Goal: Transaction & Acquisition: Subscribe to service/newsletter

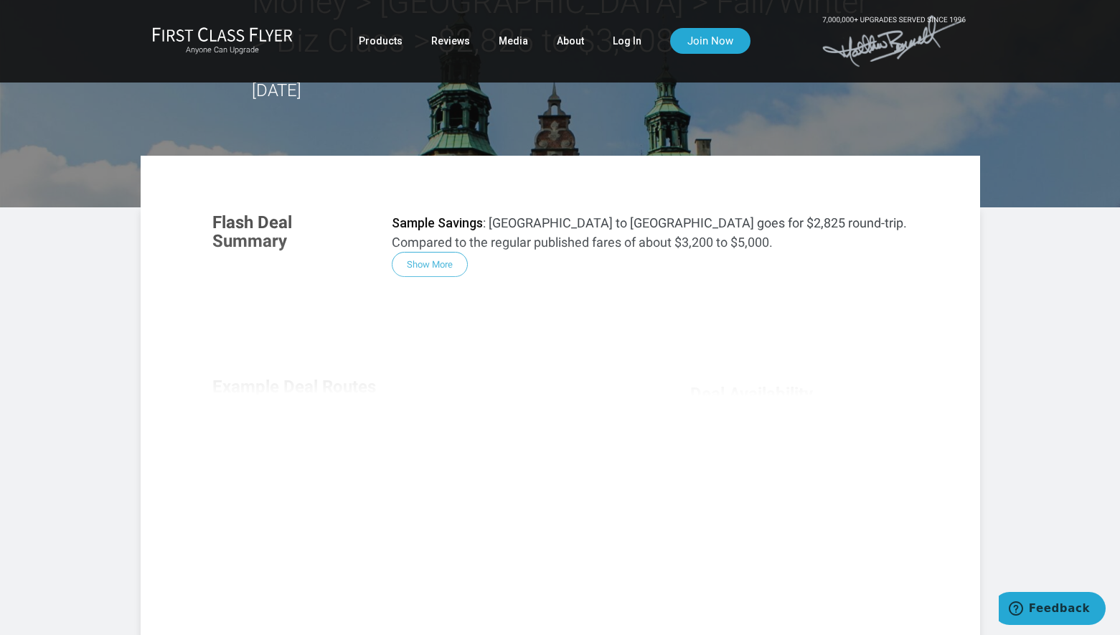
scroll to position [96, 0]
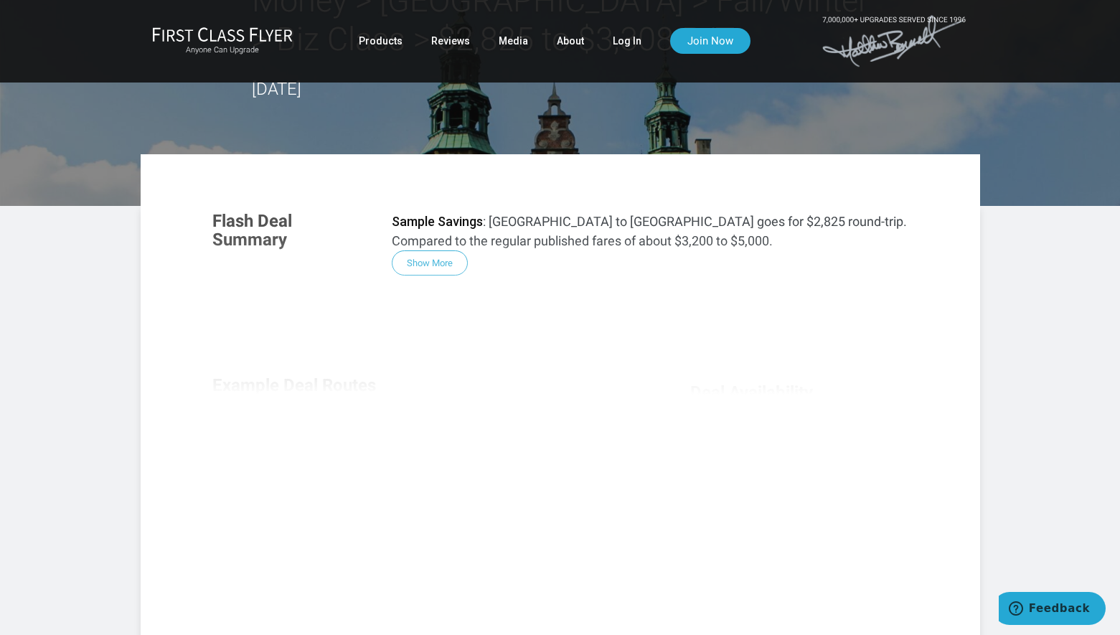
click at [426, 252] on div "Flash Deal Summary Sample Savings : [GEOGRAPHIC_DATA] to [GEOGRAPHIC_DATA] goes…" at bounding box center [560, 392] width 725 height 391
click at [434, 267] on div "Flash Deal Summary Sample Savings : [GEOGRAPHIC_DATA] to [GEOGRAPHIC_DATA] goes…" at bounding box center [560, 392] width 725 height 391
click at [434, 265] on div "Flash Deal Summary Sample Savings : [GEOGRAPHIC_DATA] to [GEOGRAPHIC_DATA] goes…" at bounding box center [560, 392] width 725 height 391
click at [434, 258] on div "Flash Deal Summary Sample Savings : [GEOGRAPHIC_DATA] to [GEOGRAPHIC_DATA] goes…" at bounding box center [560, 392] width 725 height 391
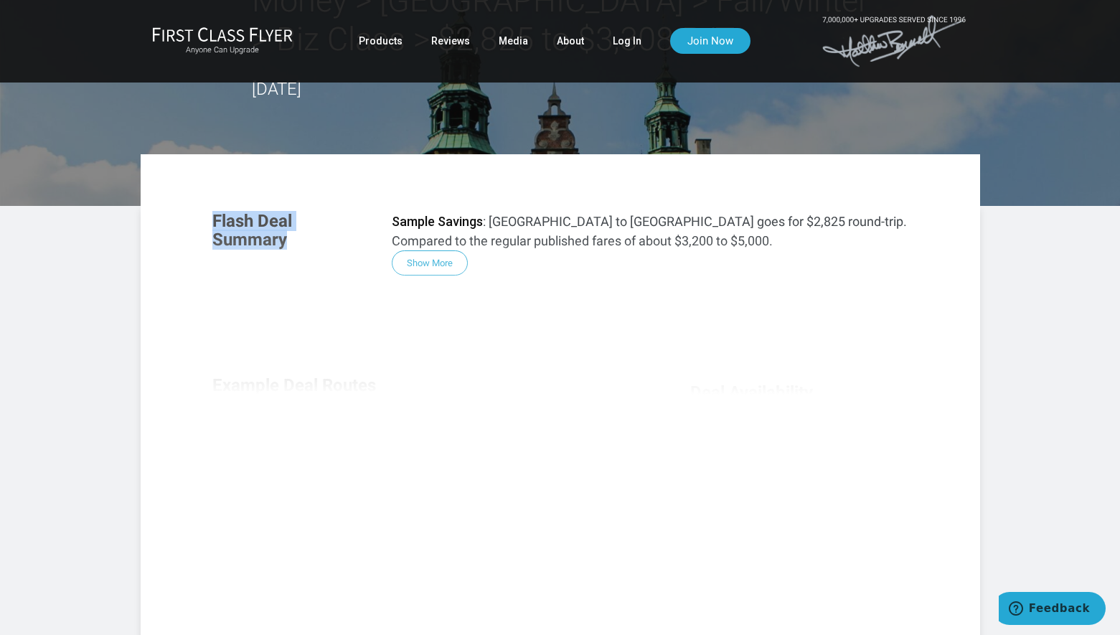
click at [434, 258] on div "Flash Deal Summary Sample Savings : [GEOGRAPHIC_DATA] to [GEOGRAPHIC_DATA] goes…" at bounding box center [560, 392] width 725 height 391
click at [450, 264] on div "Flash Deal Summary Sample Savings : [GEOGRAPHIC_DATA] to [GEOGRAPHIC_DATA] goes…" at bounding box center [560, 392] width 725 height 391
click at [444, 149] on header "Money > [GEOGRAPHIC_DATA] > Fall/Winter > Biz Class > $2,825 to $3,308 R/T [DAT…" at bounding box center [560, 55] width 1120 height 302
click at [436, 133] on header "Money > [GEOGRAPHIC_DATA] > Fall/Winter > Biz Class > $2,825 to $3,308 R/T [DAT…" at bounding box center [560, 55] width 1120 height 302
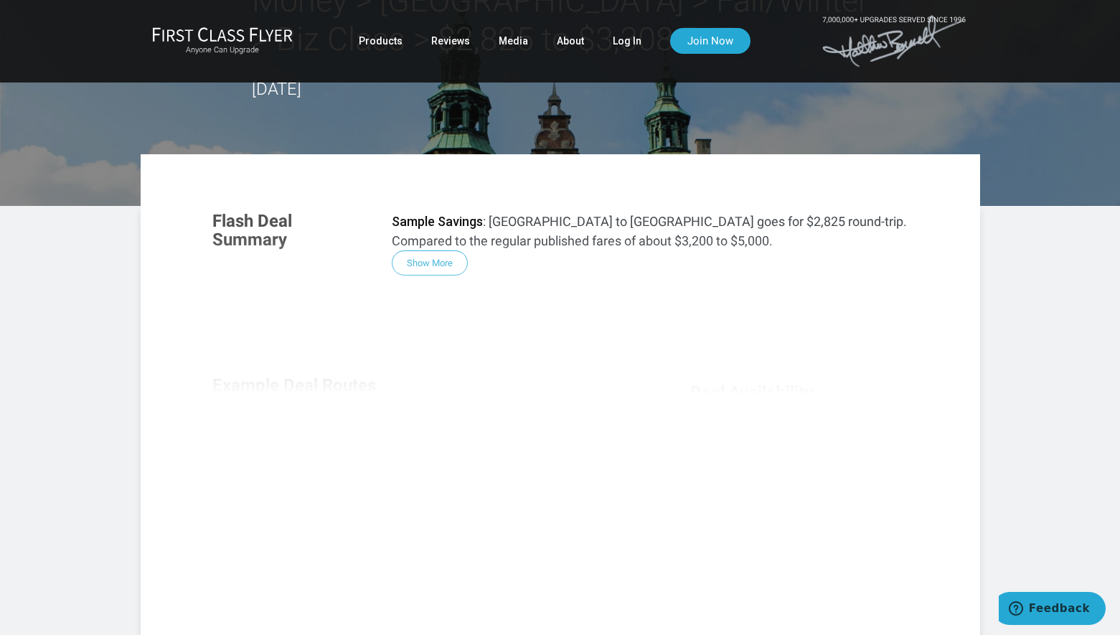
click at [1055, 495] on article "Money > [GEOGRAPHIC_DATA] > Fall/Winter > Biz Class > $2,825 to $3,308 R/T [DAT…" at bounding box center [560, 426] width 1120 height 1045
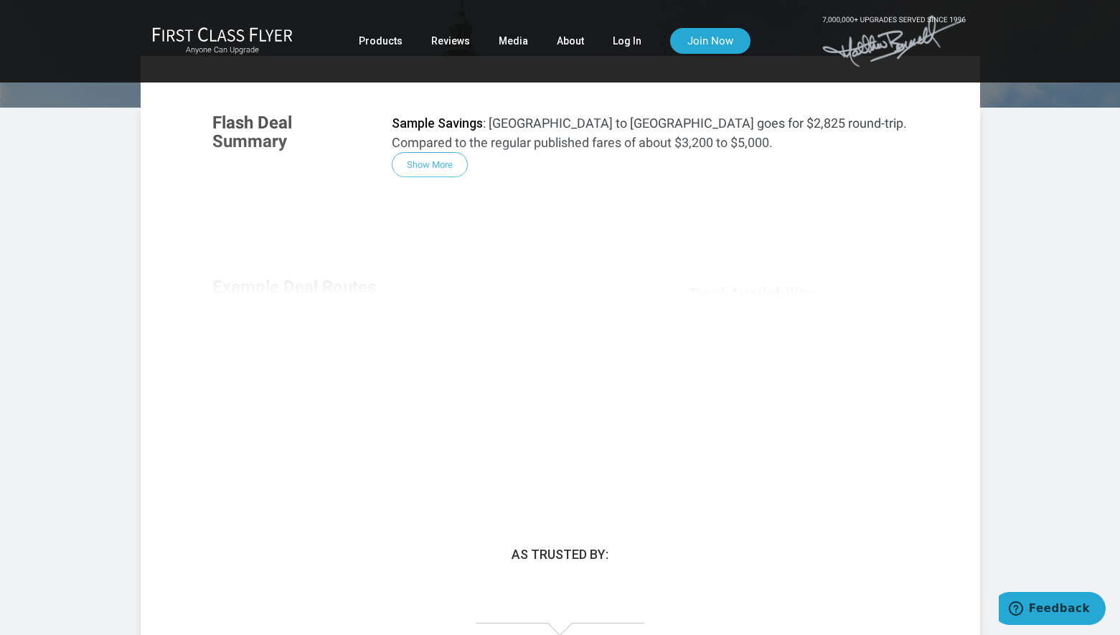
scroll to position [0, 0]
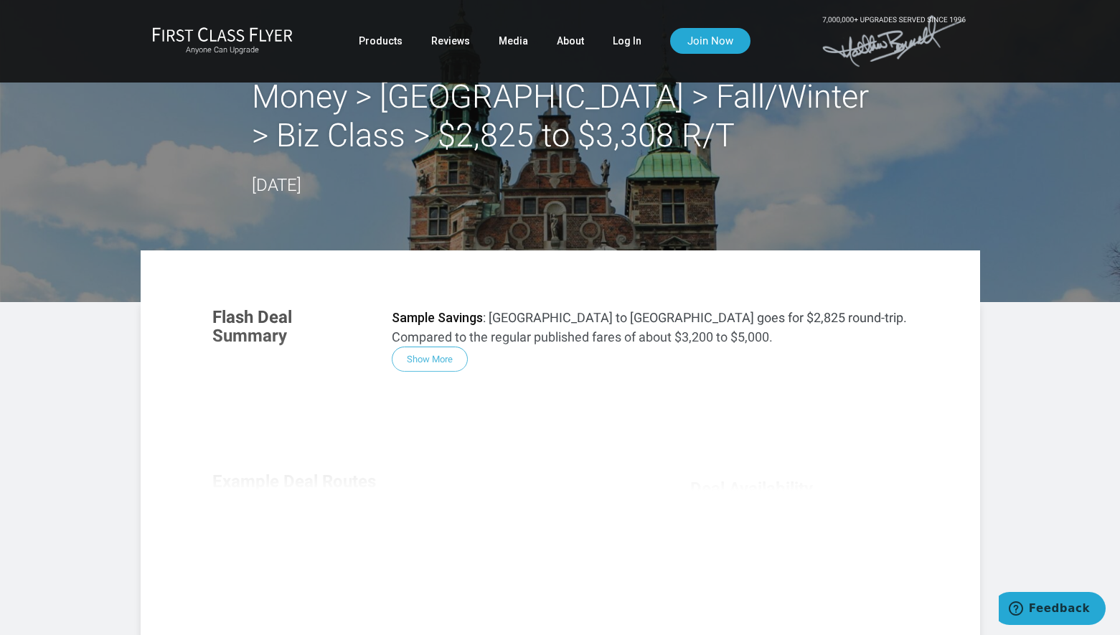
click at [451, 357] on div "Flash Deal Summary Sample Savings : [GEOGRAPHIC_DATA] to [GEOGRAPHIC_DATA] goes…" at bounding box center [560, 488] width 725 height 391
click at [448, 362] on div "Flash Deal Summary Sample Savings : [GEOGRAPHIC_DATA] to [GEOGRAPHIC_DATA] goes…" at bounding box center [560, 488] width 725 height 391
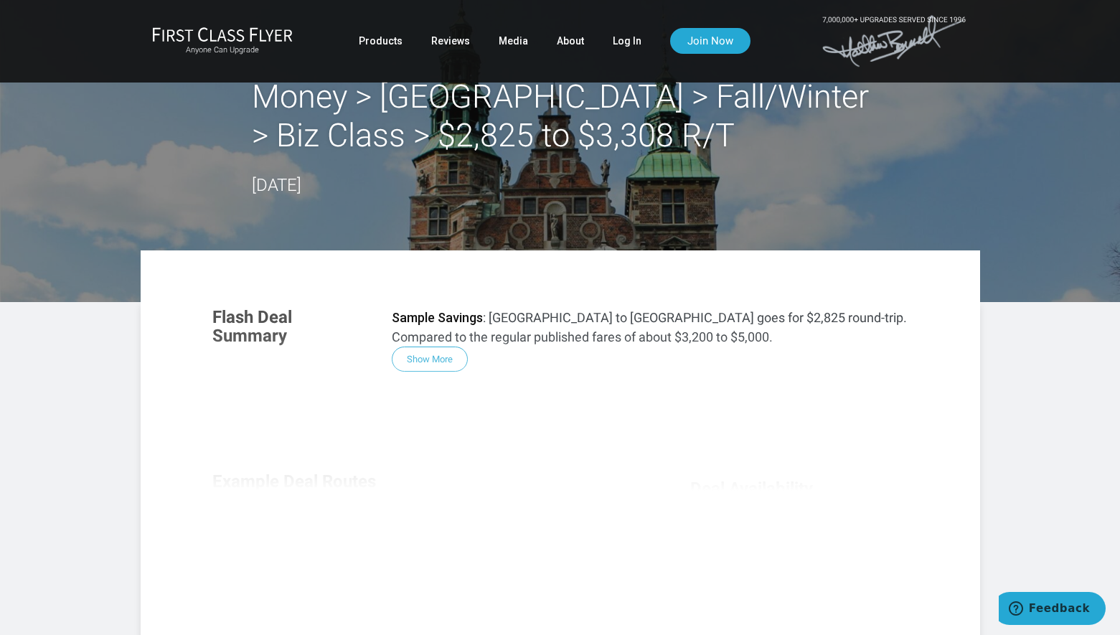
click at [405, 230] on header "Money > [GEOGRAPHIC_DATA] > Fall/Winter > Biz Class > $2,825 to $3,308 R/T [DAT…" at bounding box center [560, 151] width 1120 height 302
click at [713, 41] on link "Join Now" at bounding box center [710, 41] width 80 height 26
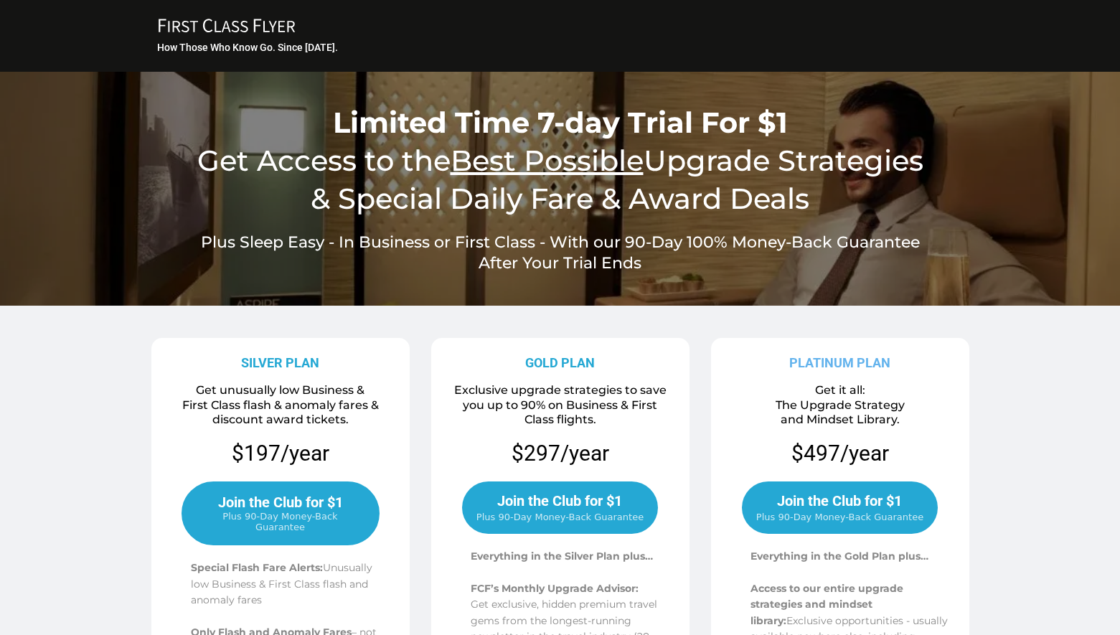
click at [572, 167] on u "Best Possible" at bounding box center [547, 160] width 193 height 35
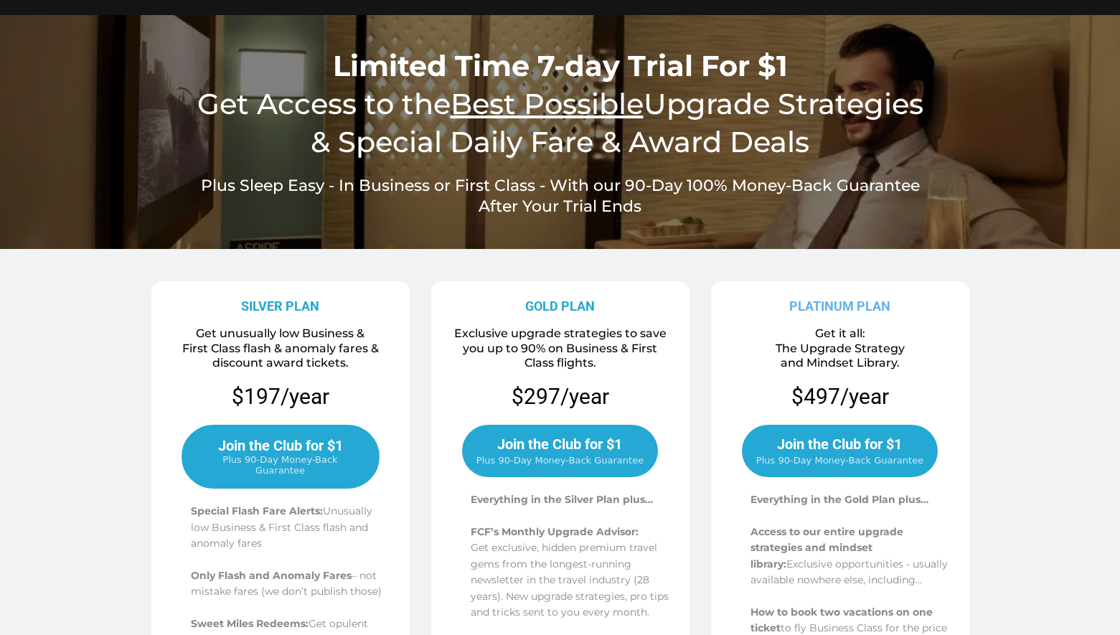
scroll to position [60, 0]
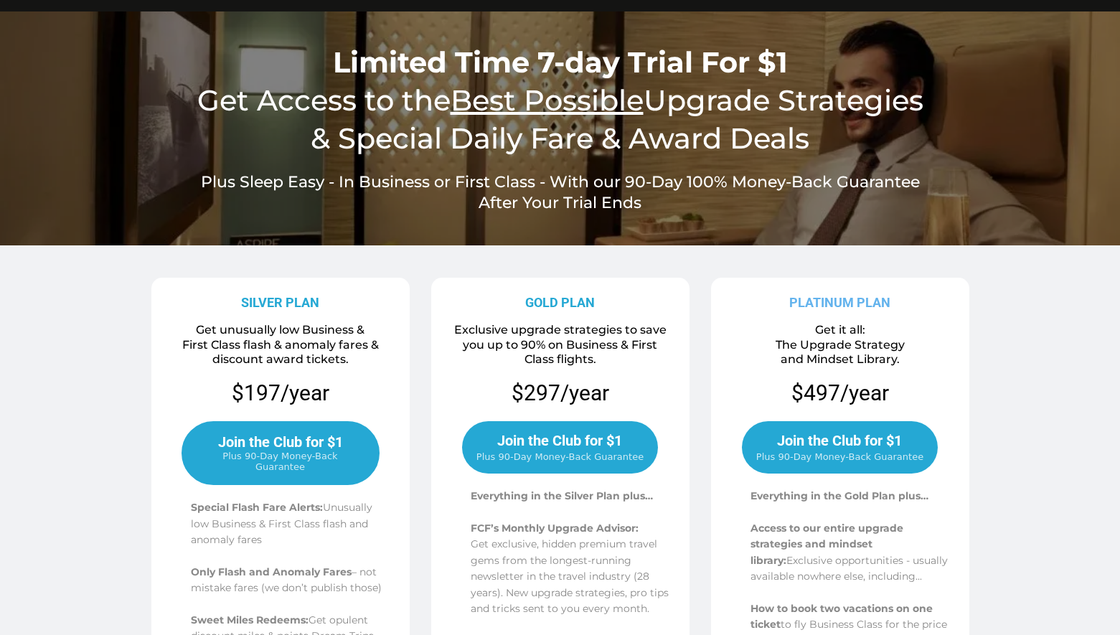
click at [169, 191] on h4 "Plus Sleep Easy - In Business or First Class - With our 90-Day 100% Money-Back …" at bounding box center [560, 192] width 811 height 41
